Goal: Transaction & Acquisition: Purchase product/service

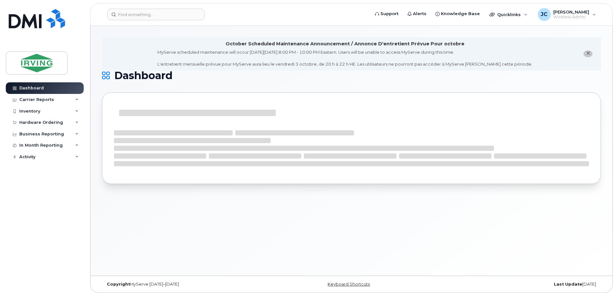
click at [590, 55] on span "close notification" at bounding box center [587, 53] width 5 height 5
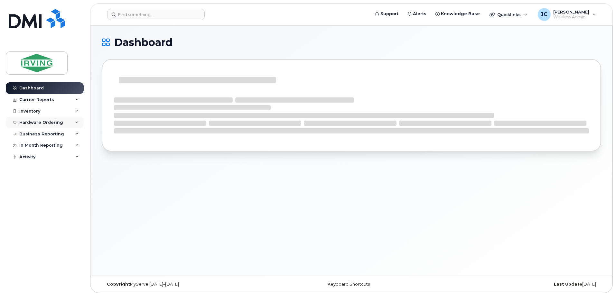
click at [60, 121] on div "Hardware Ordering" at bounding box center [41, 122] width 44 height 5
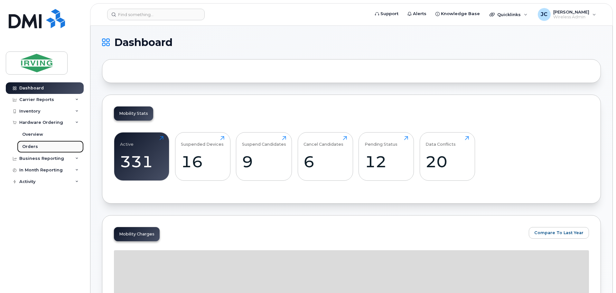
click at [37, 144] on link "Orders" at bounding box center [50, 147] width 67 height 12
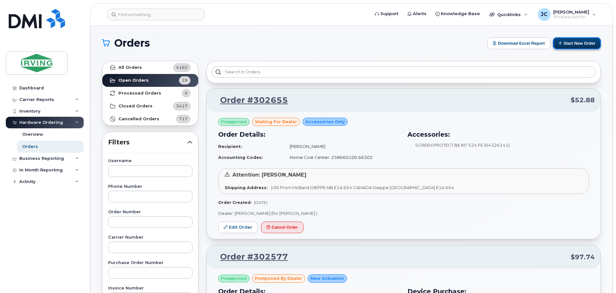
click at [581, 41] on button "Start New Order" at bounding box center [577, 43] width 48 height 12
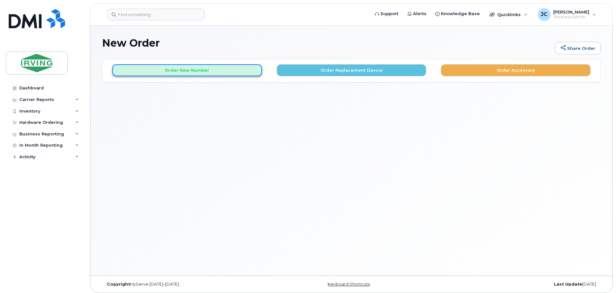
click at [174, 68] on button "Order New Number" at bounding box center [187, 70] width 150 height 12
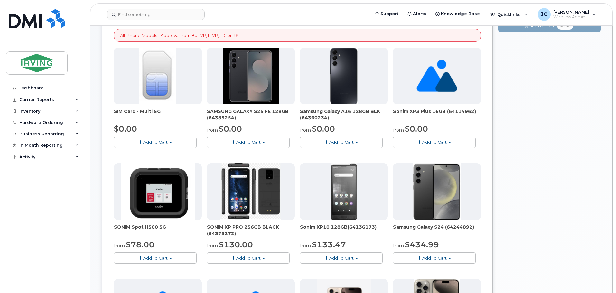
scroll to position [129, 0]
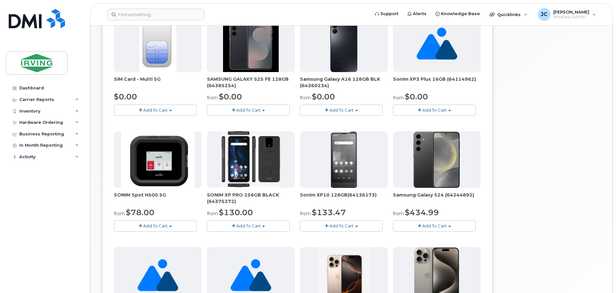
click at [337, 108] on span "Add To Cart" at bounding box center [341, 109] width 24 height 5
click at [247, 109] on span "Add To Cart" at bounding box center [248, 109] width 24 height 5
click at [264, 112] on button "Add To Cart" at bounding box center [248, 110] width 83 height 11
click at [264, 111] on span "button" at bounding box center [263, 110] width 3 height 1
click at [227, 123] on link "$0.00 - 3 year term – Voice & Data(128gb)" at bounding box center [259, 122] width 102 height 8
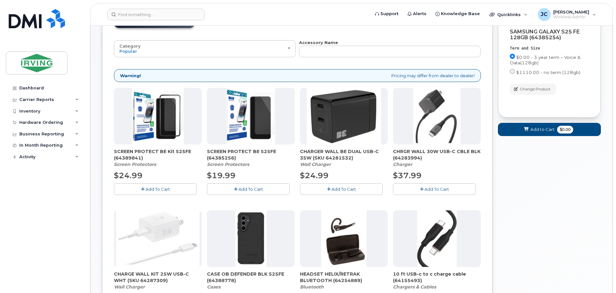
scroll to position [68, 0]
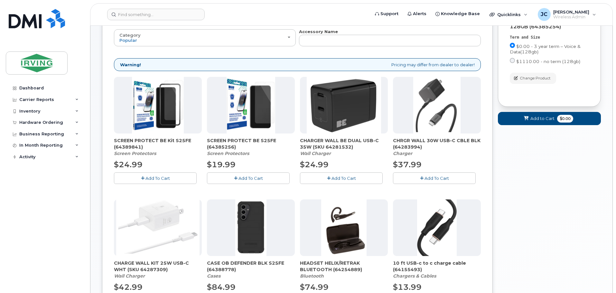
click at [244, 177] on span "Add To Cart" at bounding box center [250, 178] width 24 height 5
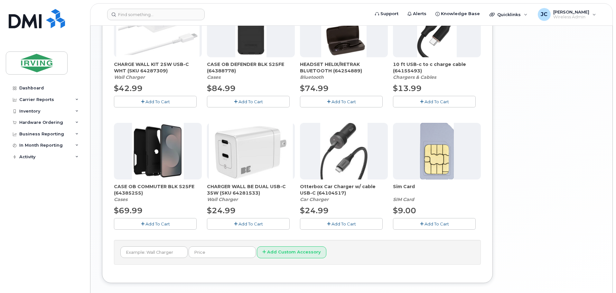
scroll to position [266, 0]
click at [158, 223] on span "Add To Cart" at bounding box center [157, 224] width 24 height 5
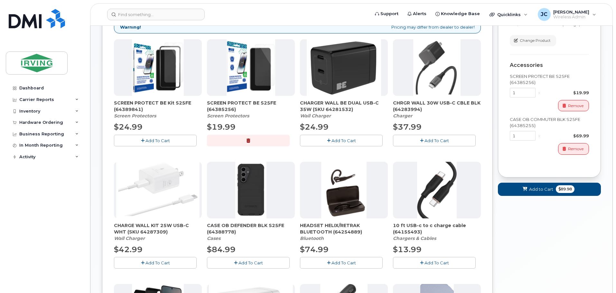
scroll to position [73, 0]
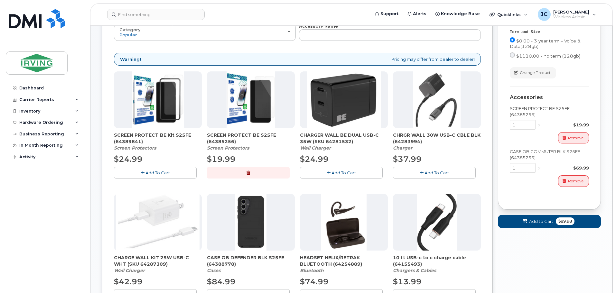
click at [354, 171] on span "Add To Cart" at bounding box center [343, 172] width 24 height 5
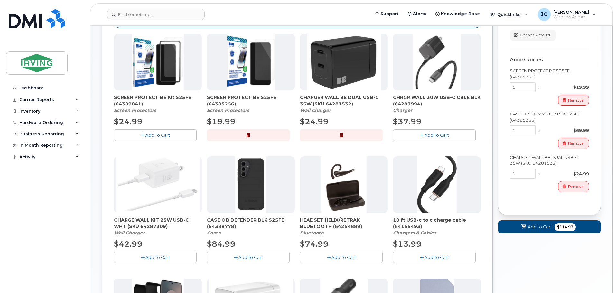
scroll to position [234, 0]
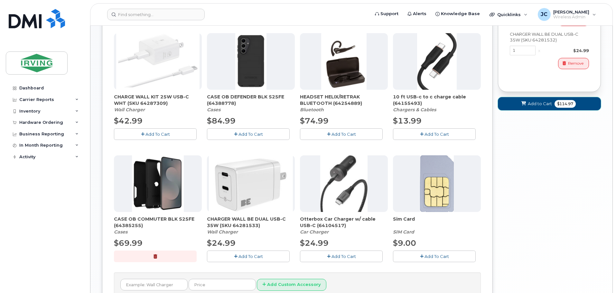
click at [543, 106] on span "Add to Cart" at bounding box center [540, 104] width 24 height 6
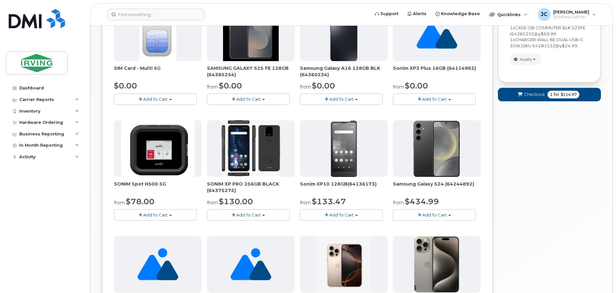
scroll to position [30, 0]
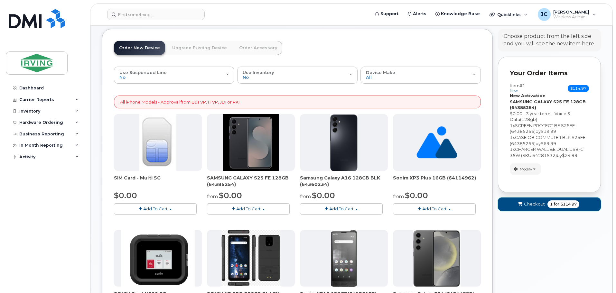
click at [526, 206] on span "Checkout" at bounding box center [534, 204] width 21 height 6
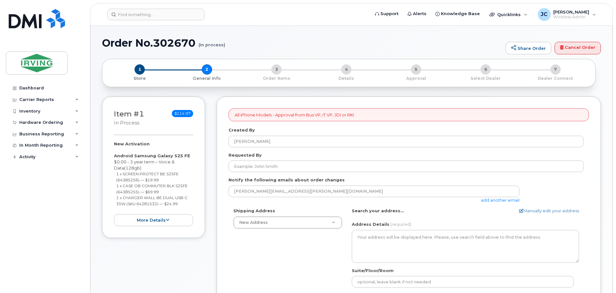
select select
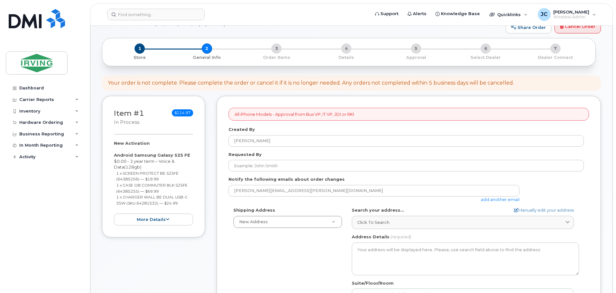
scroll to position [32, 0]
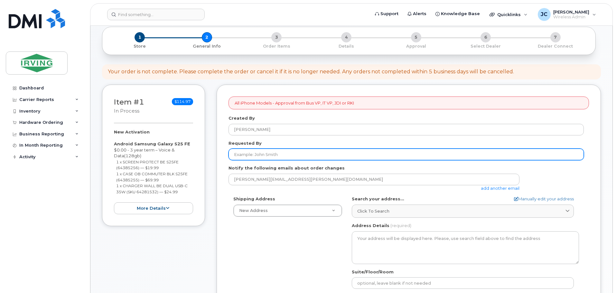
click at [270, 155] on input "Requested By" at bounding box center [405, 155] width 355 height 12
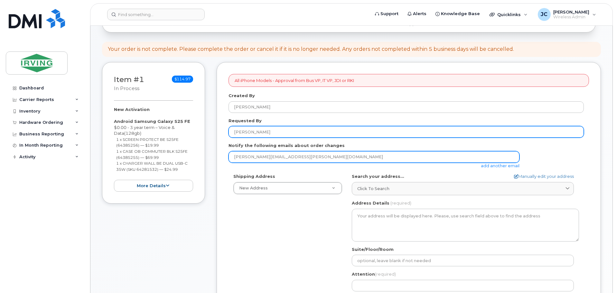
scroll to position [97, 0]
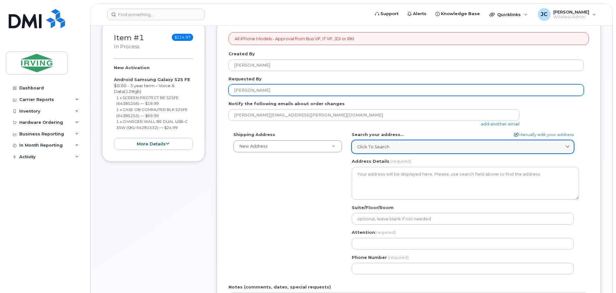
type input "Anupriya Chandran"
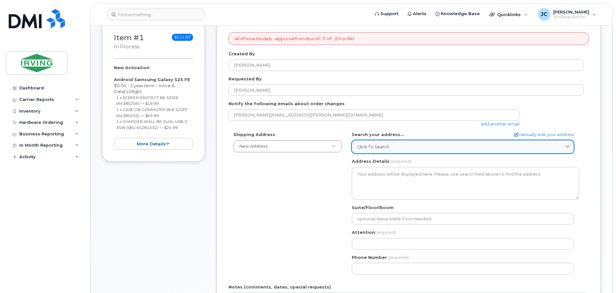
click at [567, 146] on icon at bounding box center [567, 147] width 4 height 4
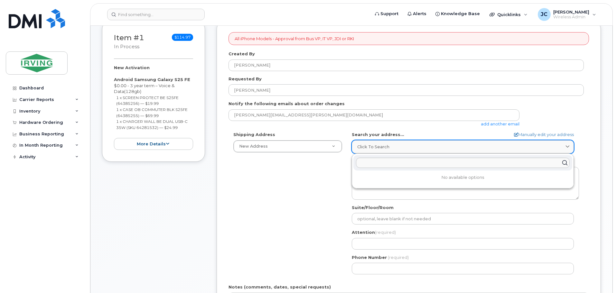
drag, startPoint x: 492, startPoint y: 149, endPoint x: 516, endPoint y: 143, distance: 24.7
click at [497, 149] on div "Click to search" at bounding box center [462, 147] width 211 height 6
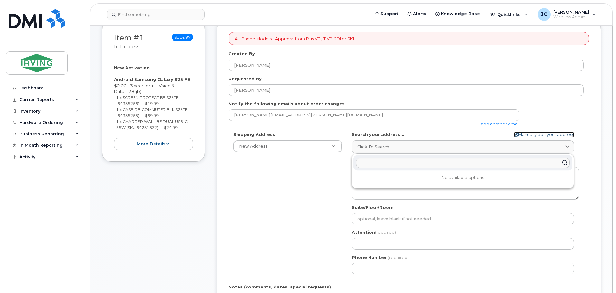
click at [541, 134] on link "Manually edit your address" at bounding box center [544, 135] width 60 height 6
select select
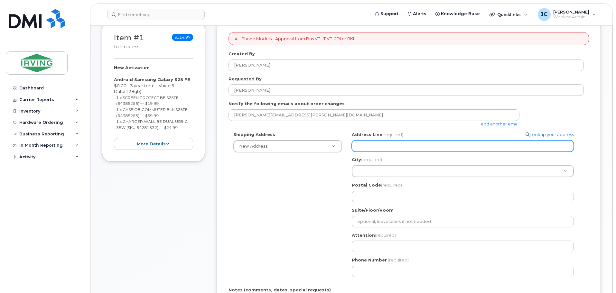
click at [439, 148] on input "Address Line (required)" at bounding box center [463, 146] width 222 height 12
type input "100 Midland Drive"
type input "Dieppe"
type input "E1A 6X4"
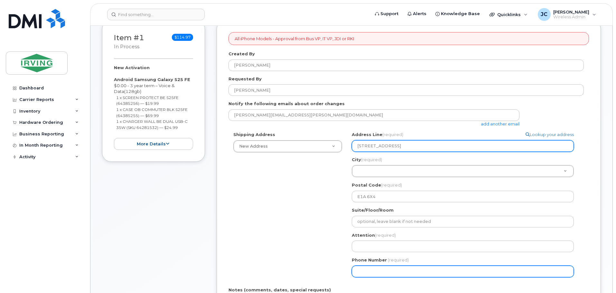
type input "5068638090"
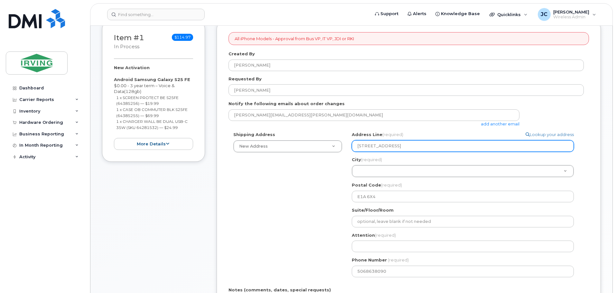
select select
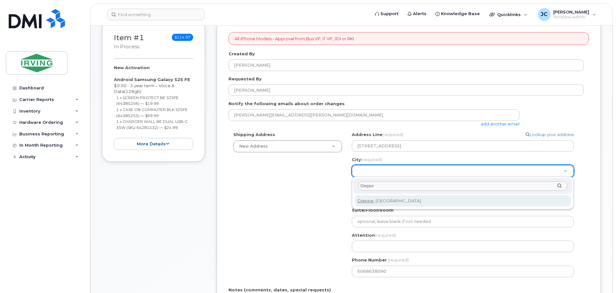
select select
type input "1522"
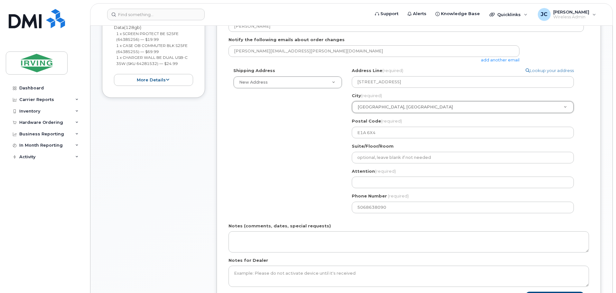
scroll to position [161, 0]
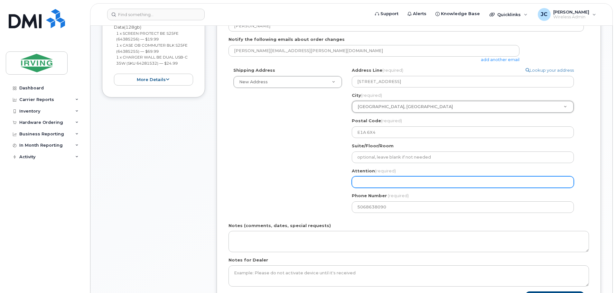
click at [375, 187] on input "Attention (required)" at bounding box center [463, 182] width 222 height 12
select select
type input "J"
select select
type input "Jo"
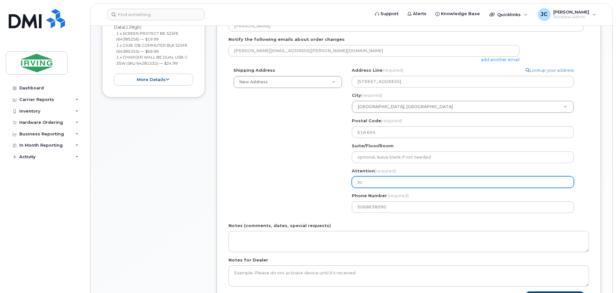
select select
type input "Joh"
select select
type input "John"
select select
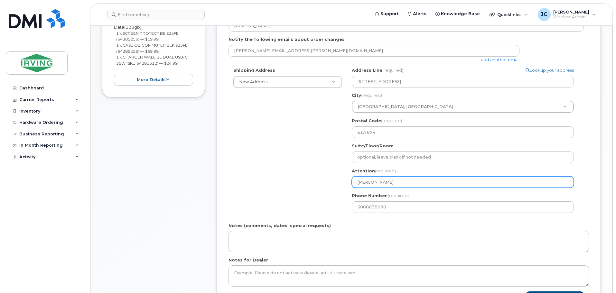
type input "John C"
select select
type input "John Ca"
select select
type input "John Cam"
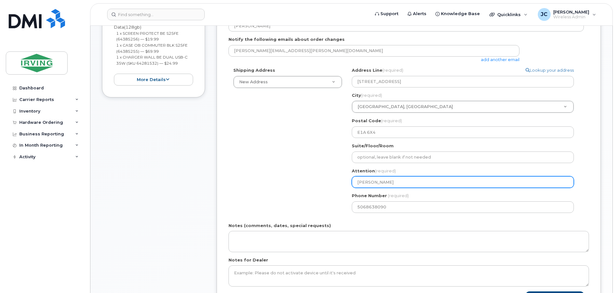
select select
type input "John Came"
select select
type input "John Camer"
select select
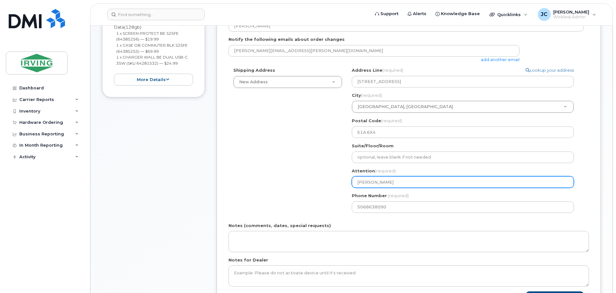
type input "John Camero"
select select
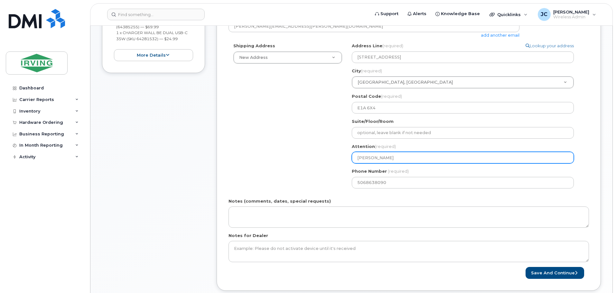
scroll to position [257, 0]
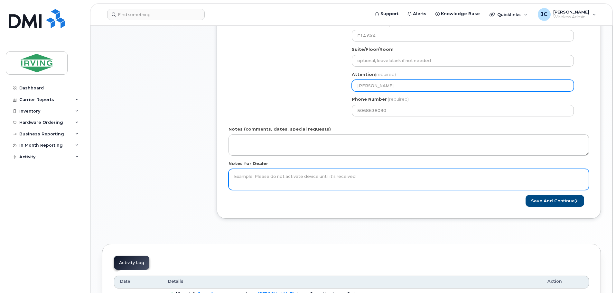
type input "[PERSON_NAME]"
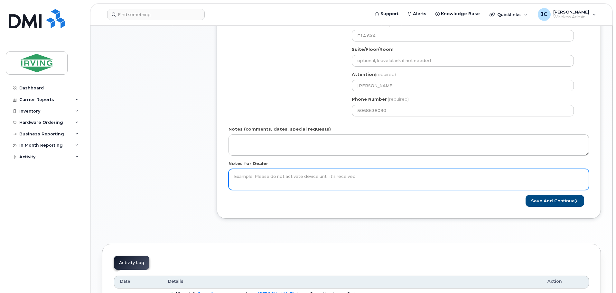
click at [318, 182] on textarea "Notes for Dealer" at bounding box center [408, 179] width 360 height 21
type textarea "Please do not activate device until it's delivered."
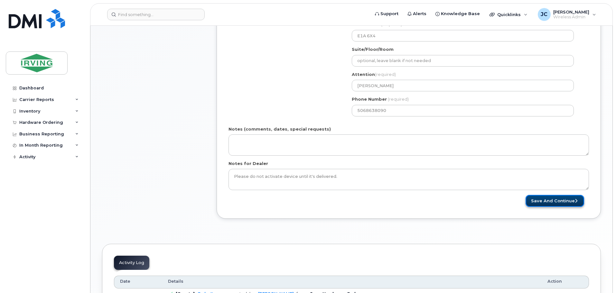
click at [538, 198] on button "Save and Continue" at bounding box center [554, 201] width 59 height 12
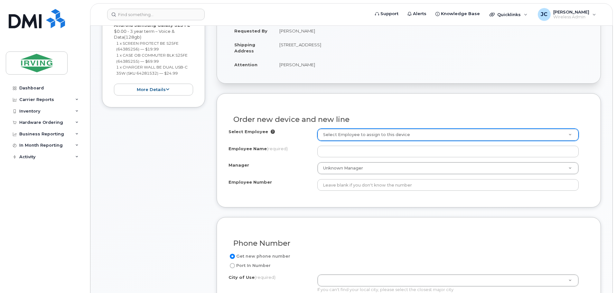
scroll to position [161, 0]
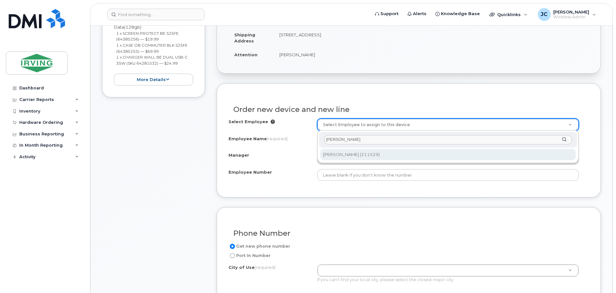
type input "patrick rafters"
type input "1539739"
type input "Patrick Rafters"
type input "211529"
type input "45009175"
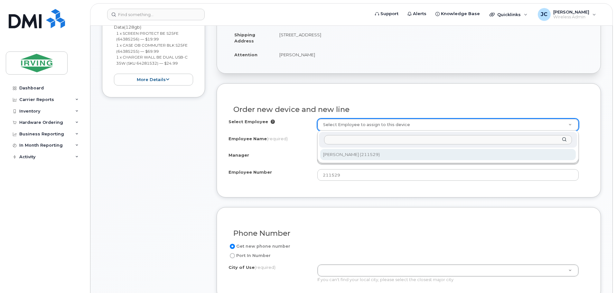
select select "1483303"
